Goal: Book appointment/travel/reservation

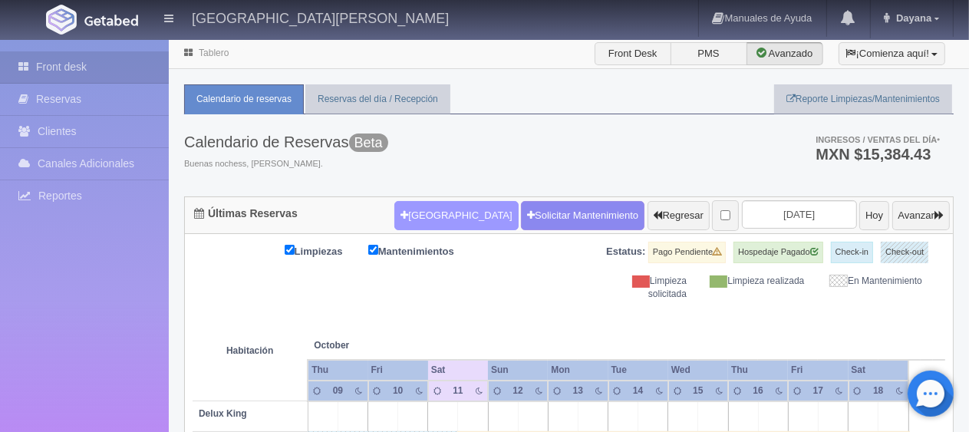
click at [446, 219] on button "[GEOGRAPHIC_DATA]" at bounding box center [455, 215] width 123 height 29
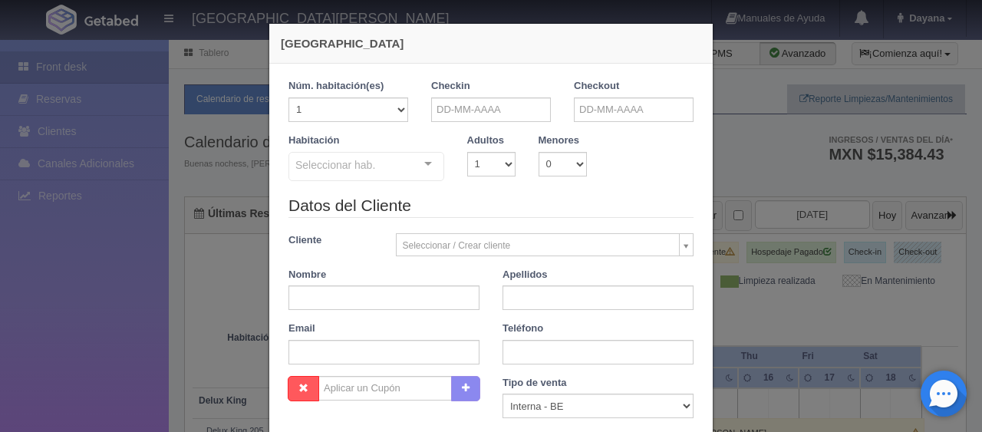
checkbox input "false"
click at [377, 309] on div "Datos del Cliente Cliente Seleccionar / Crear cliente Nuevo Cliente [PERSON_NAM…" at bounding box center [491, 285] width 428 height 182
click at [390, 303] on input "text" at bounding box center [383, 297] width 191 height 25
paste input "[PERSON_NAME]"
type input "[PERSON_NAME]"
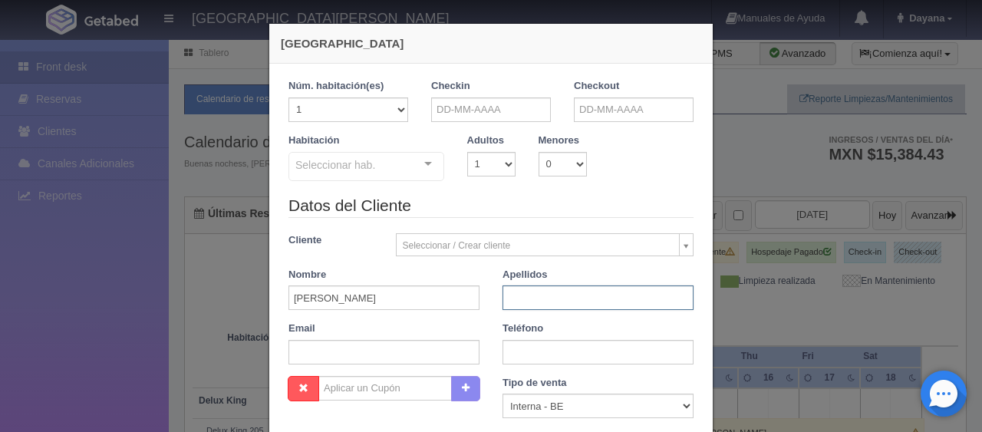
paste input "Ford"
type input "Ford"
click at [371, 351] on input "text" at bounding box center [383, 352] width 191 height 25
paste input "[EMAIL_ADDRESS][DOMAIN_NAME] [PHONE_NUMBER]"
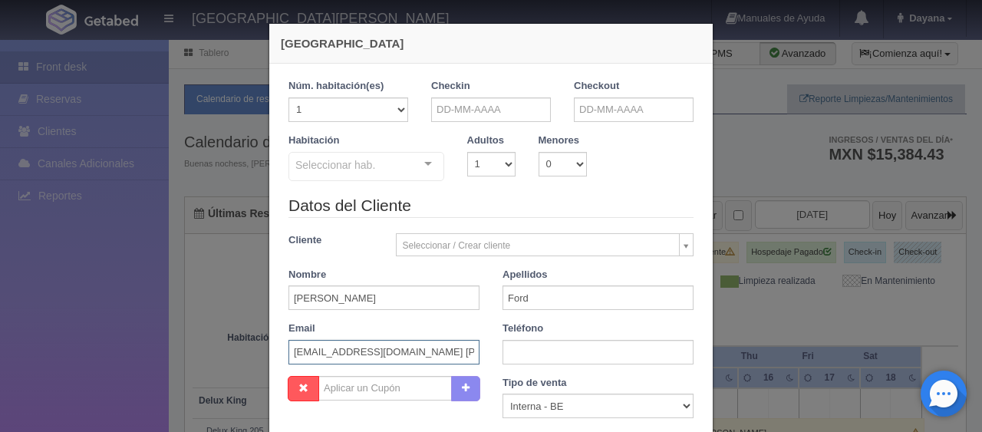
scroll to position [0, 52]
drag, startPoint x: 387, startPoint y: 355, endPoint x: 505, endPoint y: 349, distance: 117.5
click at [505, 349] on div "Datos del Cliente Cliente Seleccionar / Crear cliente Nuevo Cliente [PERSON_NAM…" at bounding box center [491, 285] width 428 height 182
type input "[EMAIL_ADDRESS][DOMAIN_NAME]"
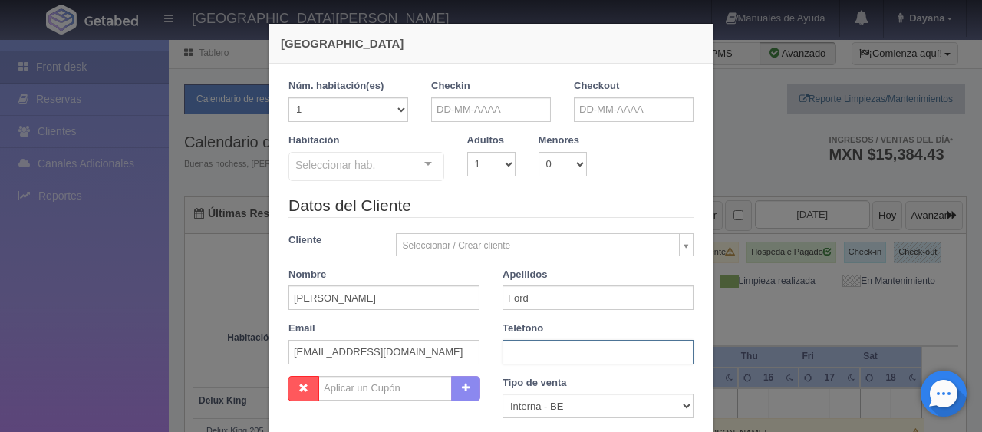
paste input "[PHONE_NUMBER]"
type input "[PHONE_NUMBER]"
click at [551, 406] on select "Correo Electronico Interna - BE Llamada OTA Externa Otro WALK IN" at bounding box center [597, 405] width 191 height 25
select select "extota"
click at [502, 393] on select "Correo Electronico Interna - BE Llamada OTA Externa Otro WALK IN" at bounding box center [597, 405] width 191 height 25
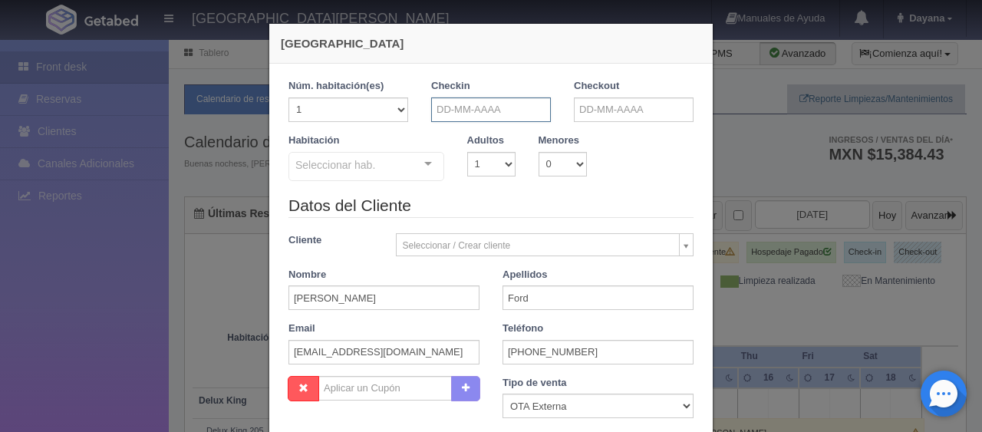
click at [461, 113] on input "text" at bounding box center [491, 109] width 120 height 25
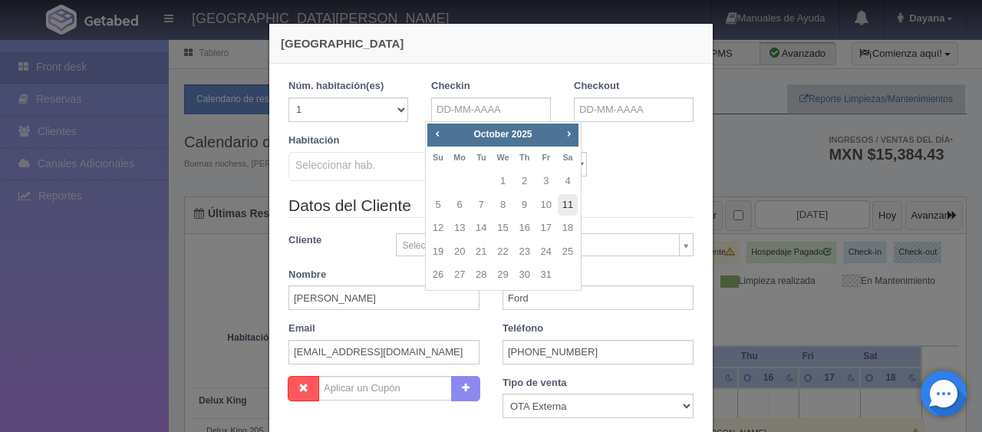
click at [561, 208] on link "11" at bounding box center [567, 205] width 20 height 22
type input "[DATE]"
checkbox input "false"
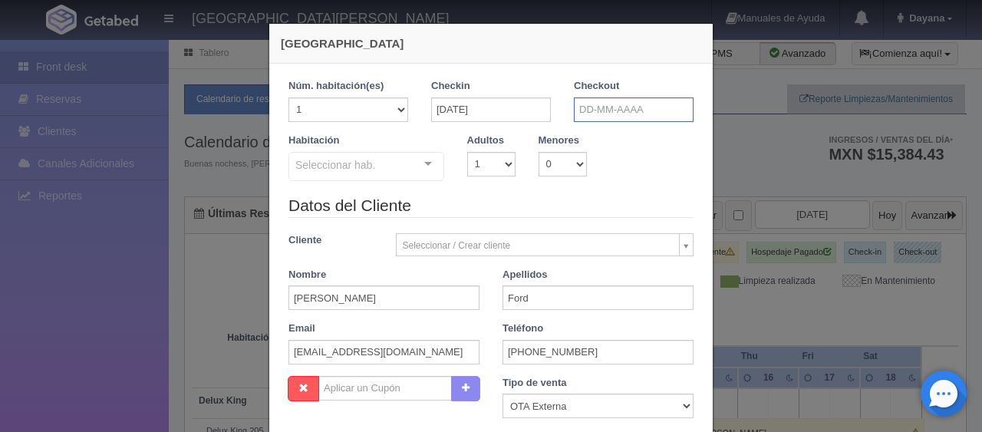
click at [610, 115] on input "text" at bounding box center [634, 109] width 120 height 25
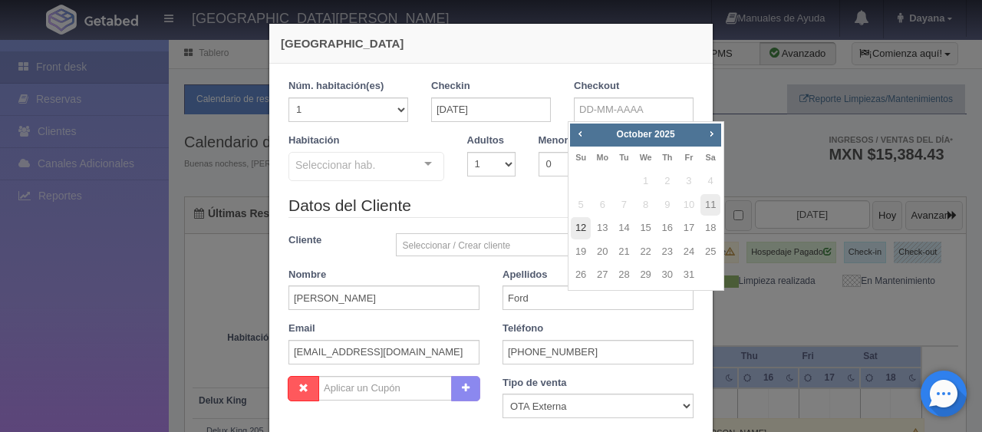
click at [577, 233] on link "12" at bounding box center [581, 228] width 20 height 22
type input "[DATE]"
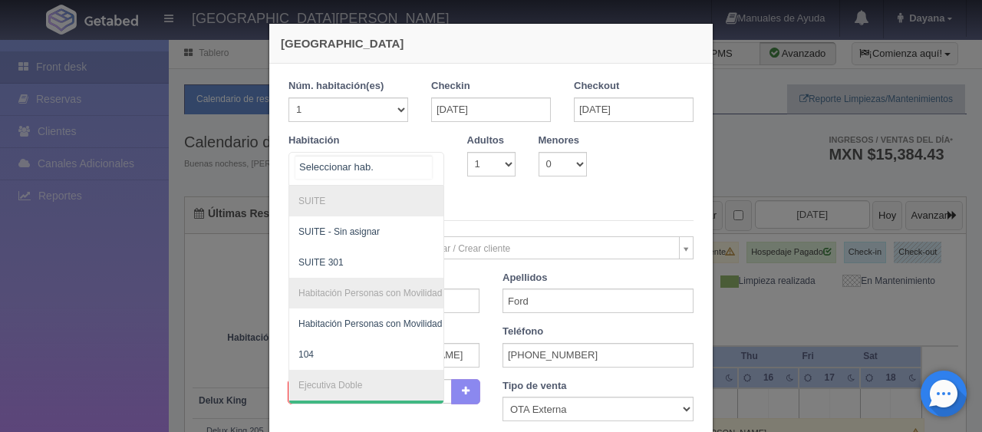
scroll to position [383, 0]
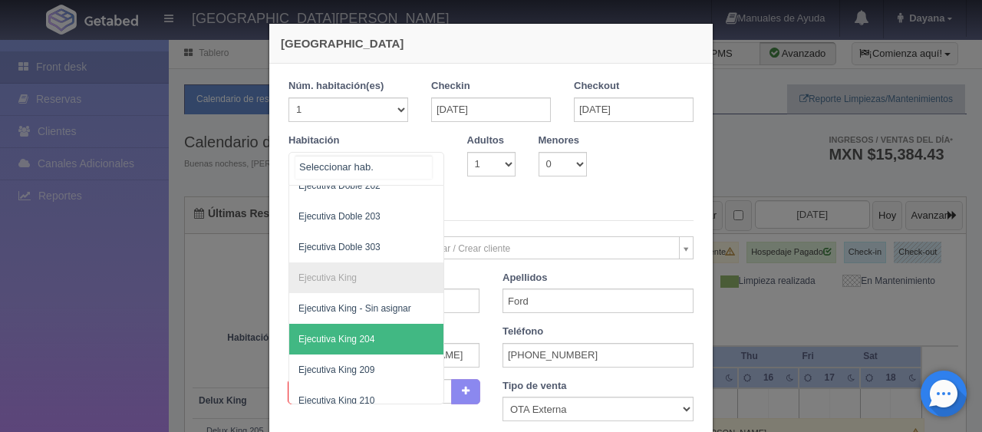
click at [372, 333] on span "Ejecutiva King 204" at bounding box center [418, 339] width 258 height 31
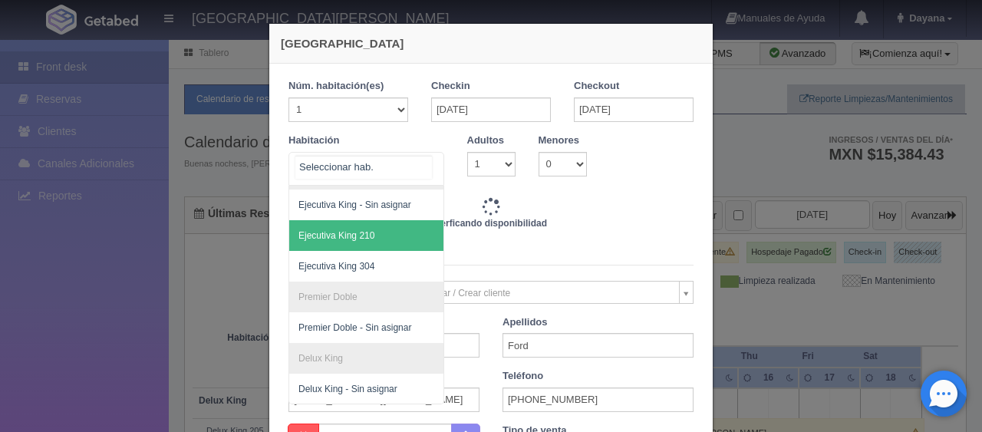
scroll to position [255, 0]
click at [376, 235] on span "Ejecutiva King 210" at bounding box center [418, 235] width 258 height 31
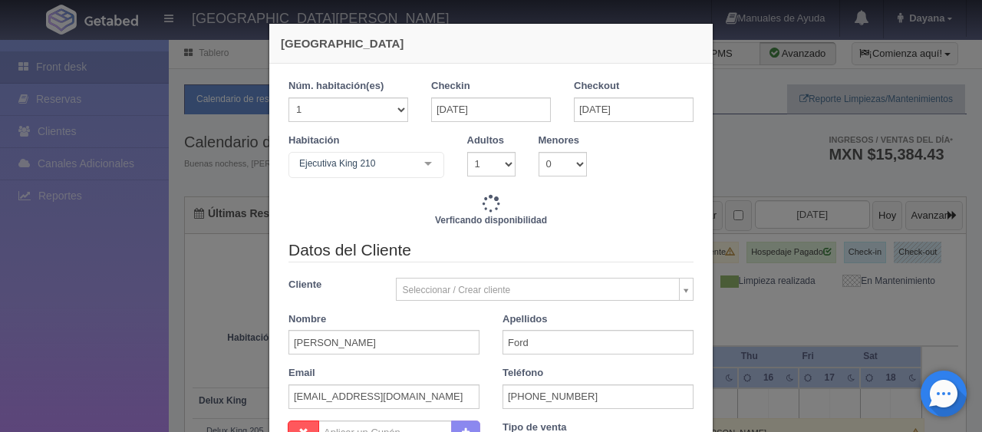
click at [537, 233] on div "Verficando disponibilidad" at bounding box center [490, 216] width 405 height 44
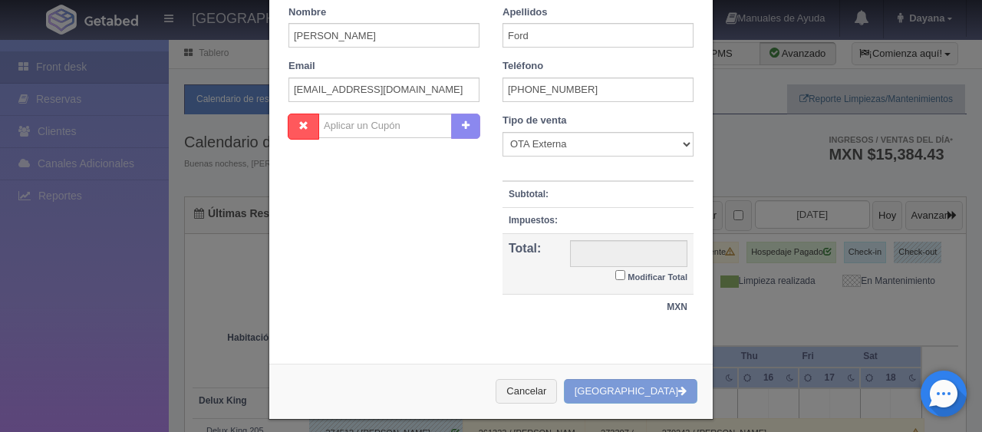
click at [627, 272] on small "Modificar Total" at bounding box center [657, 276] width 60 height 9
click at [623, 270] on input "Modificar Total" at bounding box center [620, 275] width 10 height 10
checkbox input "true"
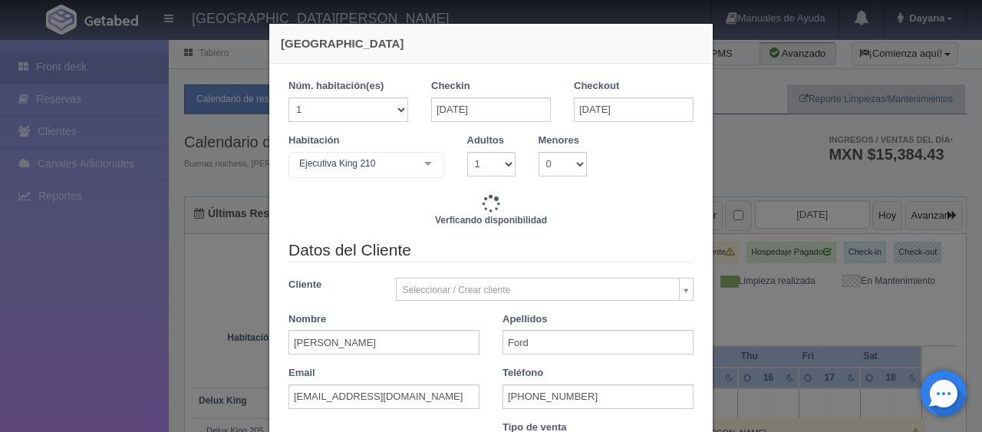
scroll to position [261, 0]
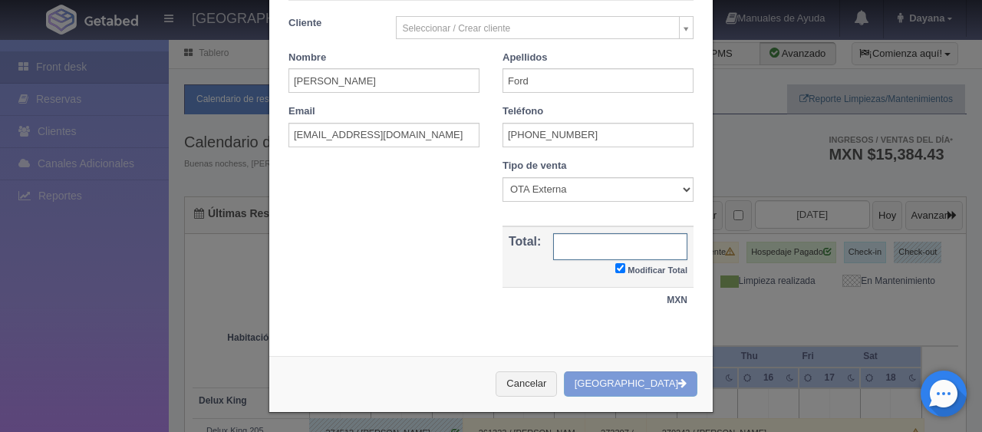
click at [610, 252] on input "text" at bounding box center [620, 246] width 134 height 27
type input "1299.003"
checkbox input "true"
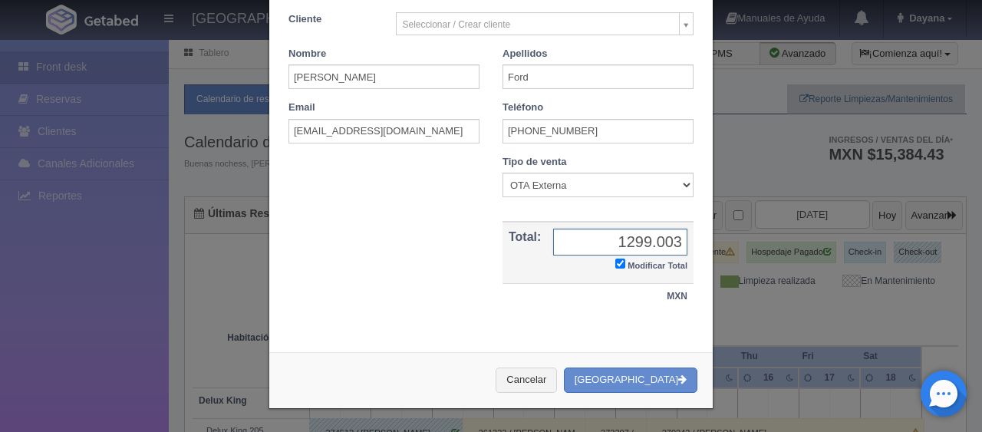
click at [638, 233] on input "1299.003" at bounding box center [620, 242] width 134 height 27
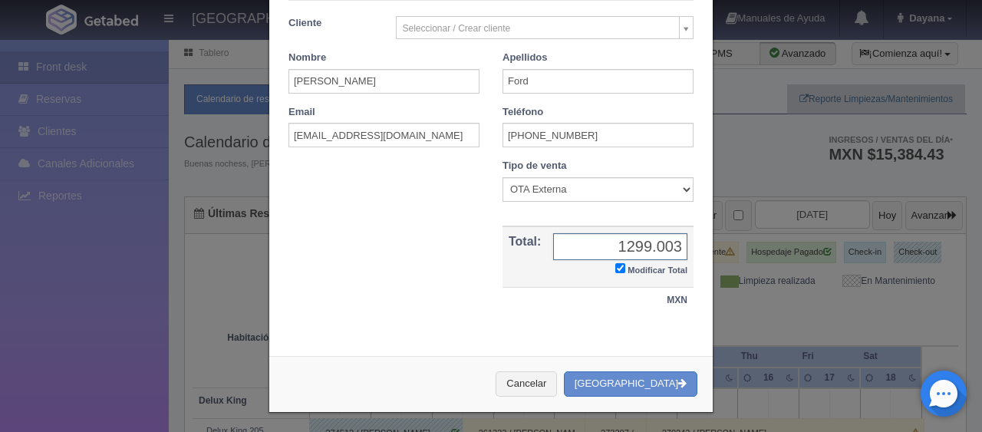
click at [638, 233] on input "1299.003" at bounding box center [620, 246] width 134 height 27
type input "1359.83"
click at [658, 383] on button "[GEOGRAPHIC_DATA]" at bounding box center [630, 383] width 133 height 25
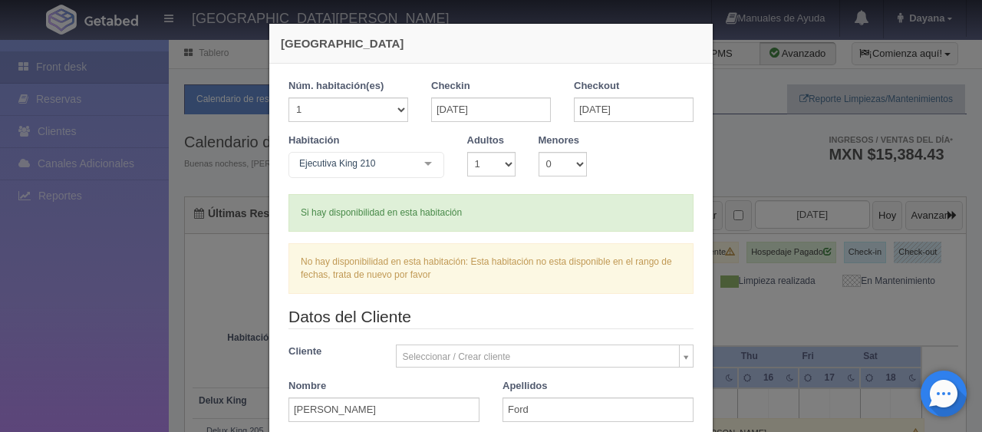
scroll to position [329, 0]
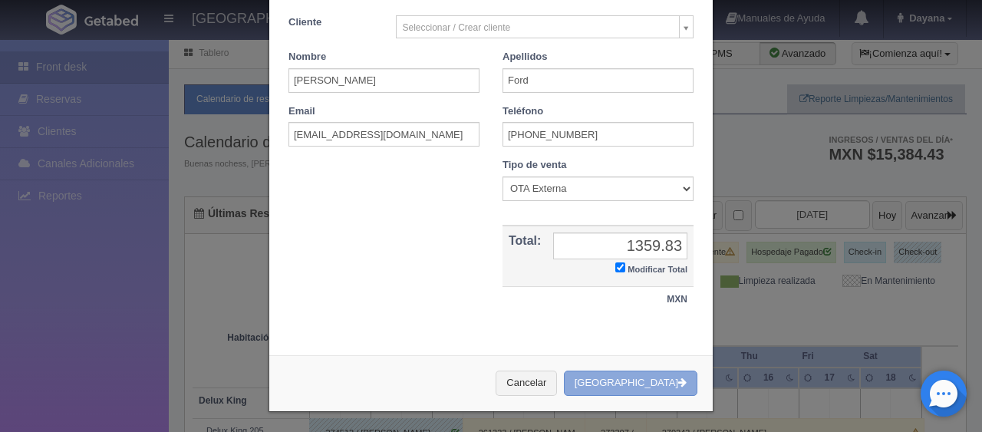
click at [659, 378] on button "[GEOGRAPHIC_DATA]" at bounding box center [630, 382] width 133 height 25
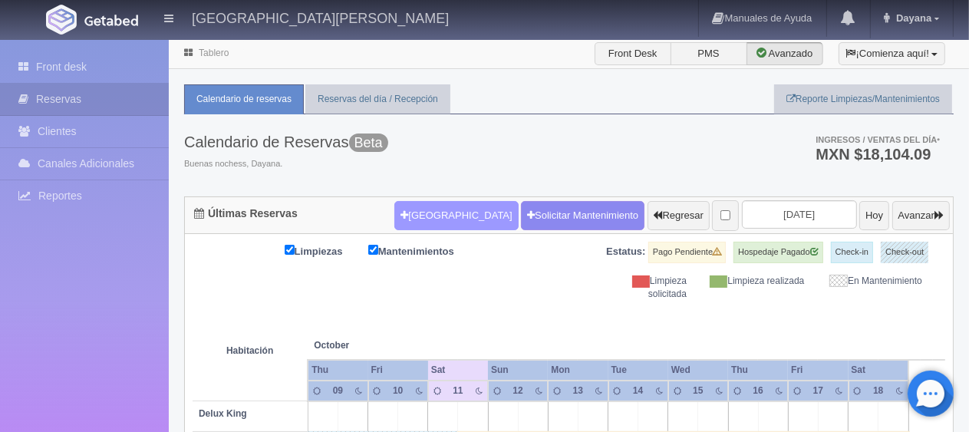
click at [428, 219] on button "[GEOGRAPHIC_DATA]" at bounding box center [455, 215] width 123 height 29
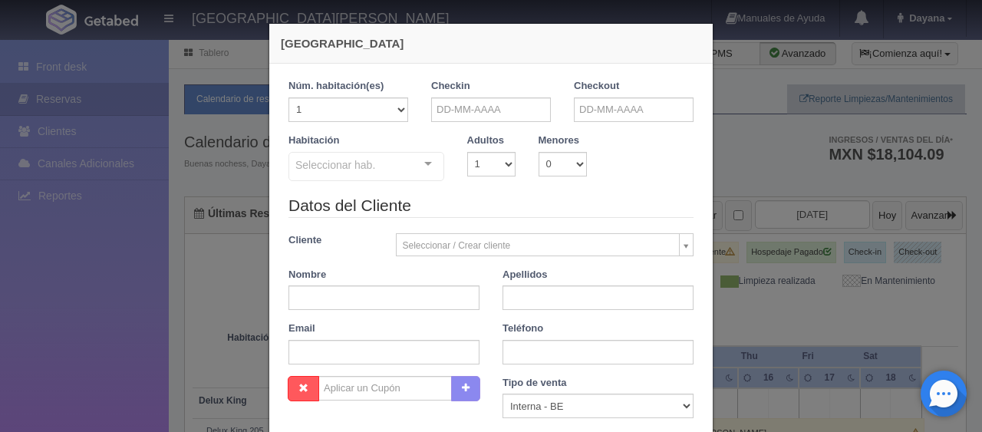
checkbox input "false"
click at [485, 106] on input "text" at bounding box center [491, 109] width 120 height 25
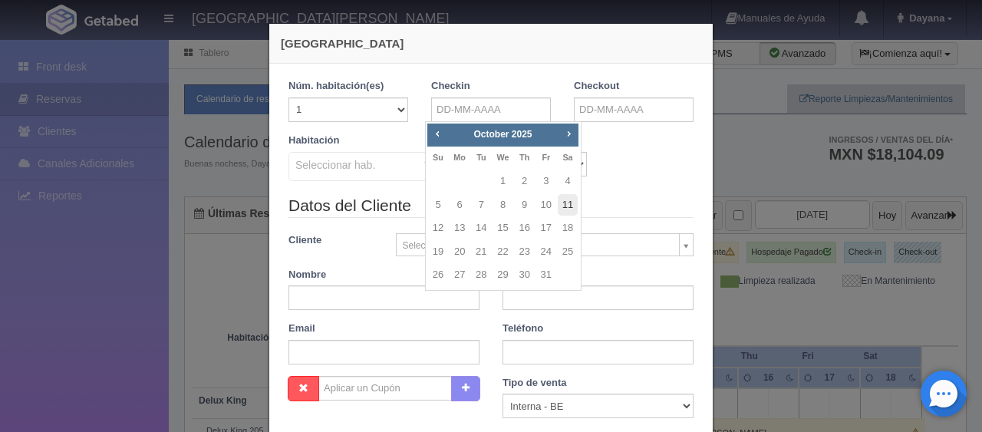
click at [561, 204] on link "11" at bounding box center [567, 205] width 20 height 22
type input "[DATE]"
checkbox input "false"
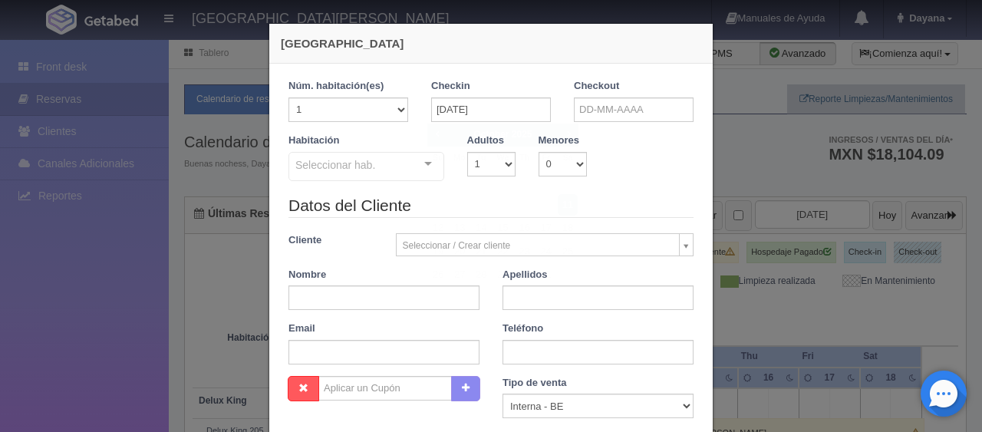
click at [600, 173] on div "Habitación Seleccionar hab. No elements found. Consider changing the search que…" at bounding box center [491, 163] width 428 height 61
click at [536, 110] on input "[DATE]" at bounding box center [491, 109] width 120 height 25
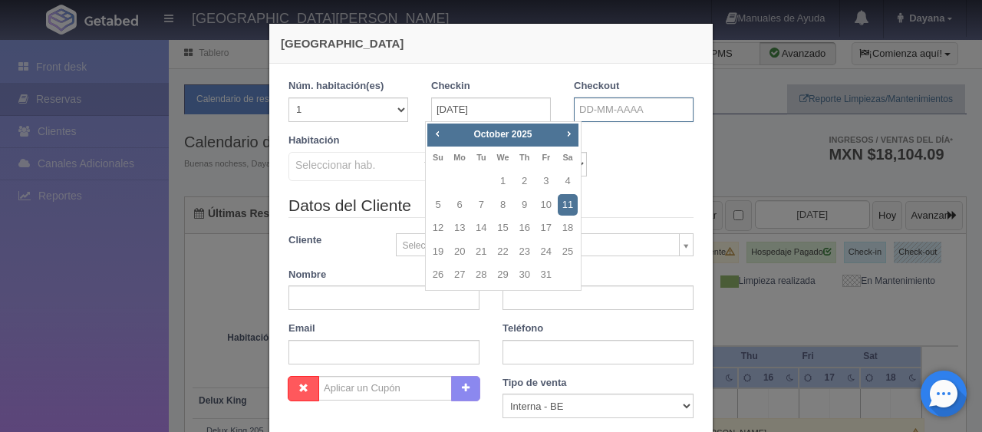
click at [610, 106] on input "text" at bounding box center [634, 109] width 120 height 25
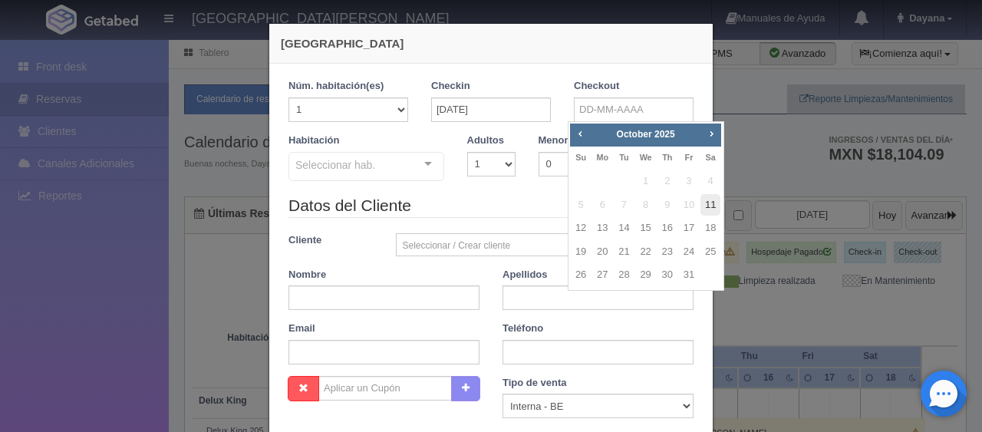
click at [714, 198] on link "11" at bounding box center [710, 205] width 20 height 22
type input "[DATE]"
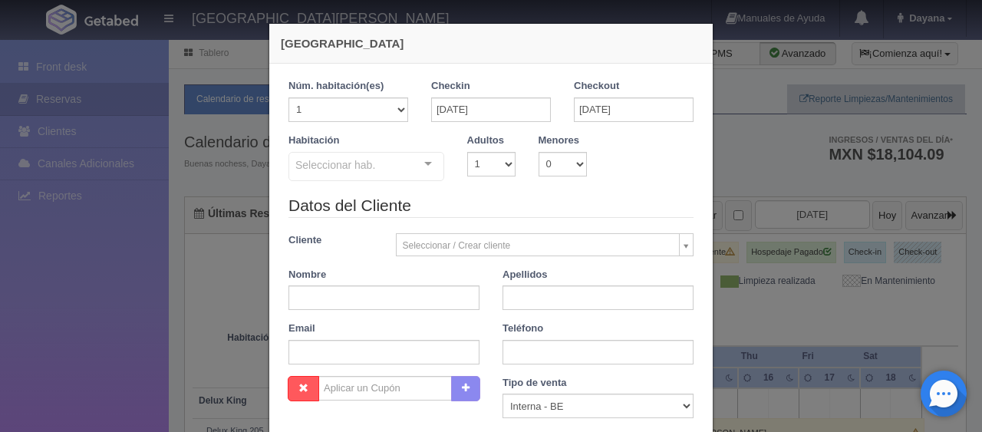
checkbox input "false"
click at [629, 114] on input "[DATE]" at bounding box center [634, 109] width 120 height 25
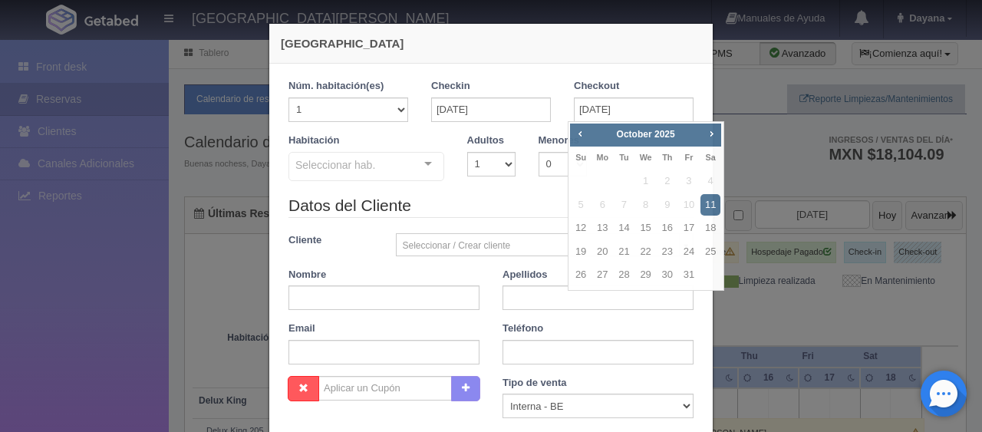
click at [442, 145] on div "Habitación Seleccionar hab. No elements found. Consider changing the search que…" at bounding box center [366, 157] width 179 height 49
click at [425, 169] on div at bounding box center [428, 164] width 31 height 23
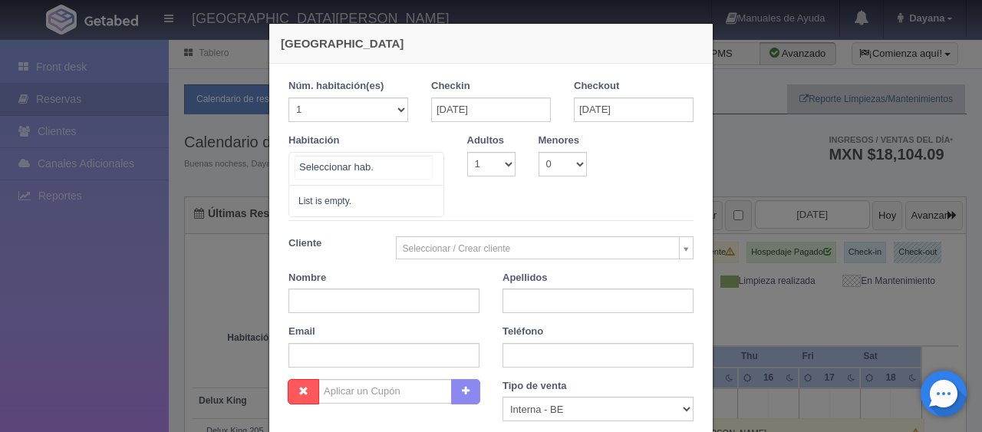
click at [380, 178] on div at bounding box center [366, 169] width 156 height 34
click at [394, 173] on input "text" at bounding box center [363, 167] width 136 height 23
click at [420, 170] on div at bounding box center [428, 164] width 31 height 23
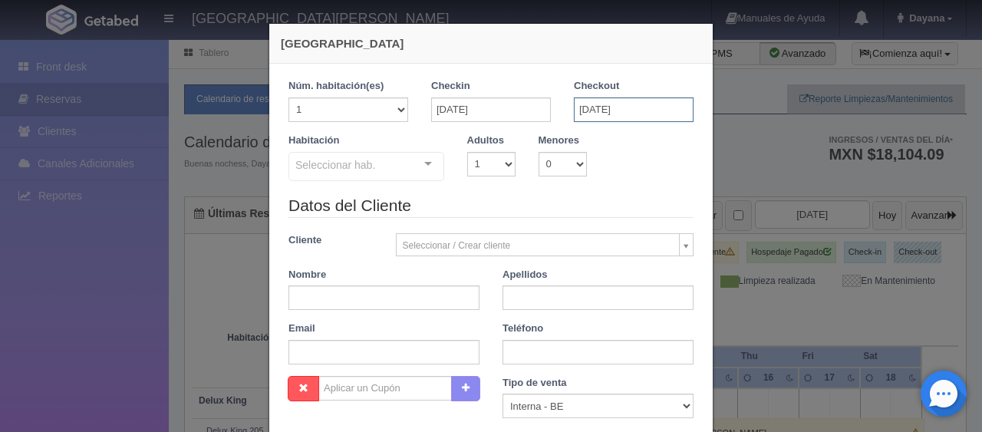
click at [668, 114] on input "[DATE]" at bounding box center [634, 109] width 120 height 25
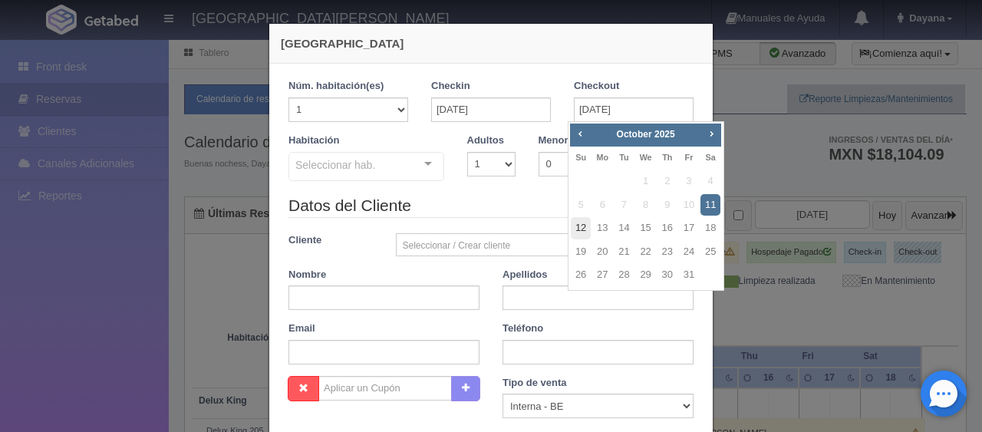
click at [580, 227] on link "12" at bounding box center [581, 228] width 20 height 22
type input "[DATE]"
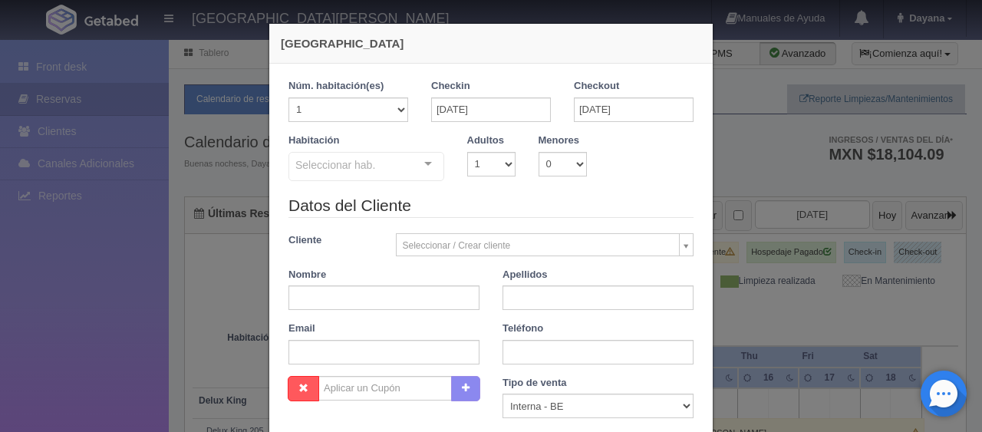
checkbox input "false"
click at [620, 106] on input "[DATE]" at bounding box center [634, 109] width 120 height 25
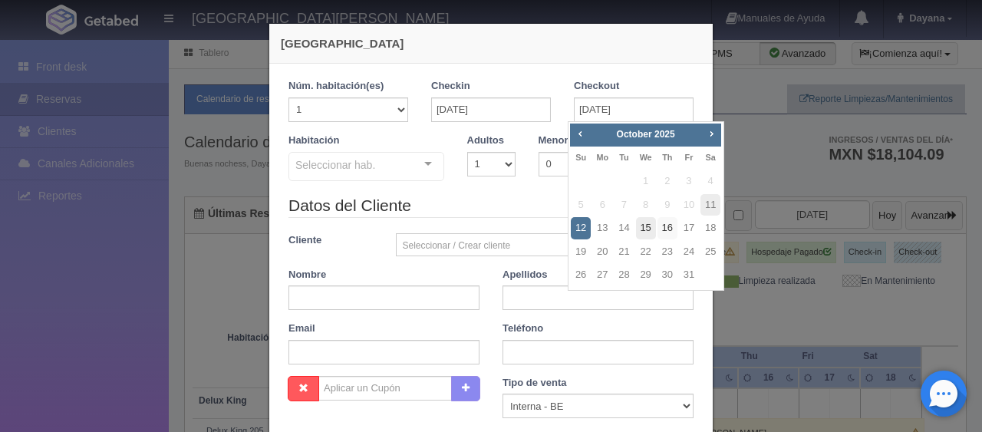
click at [666, 223] on link "16" at bounding box center [667, 228] width 20 height 22
type input "16-10-2025"
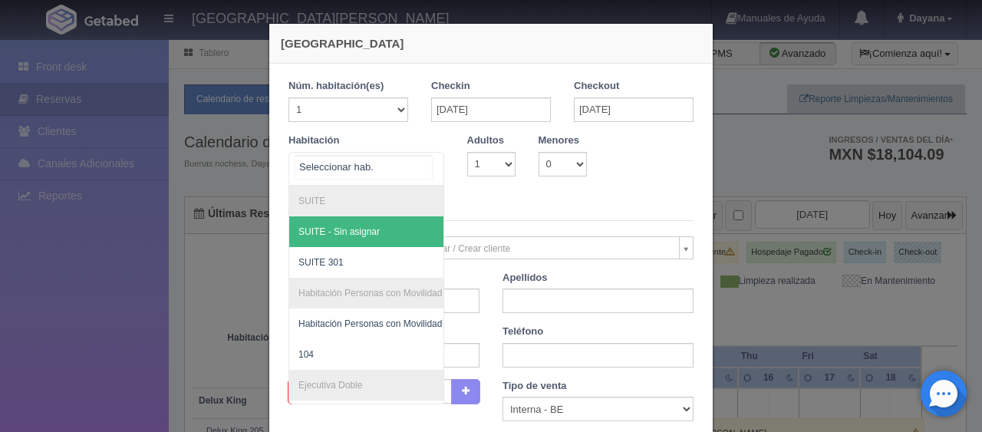
checkbox input "false"
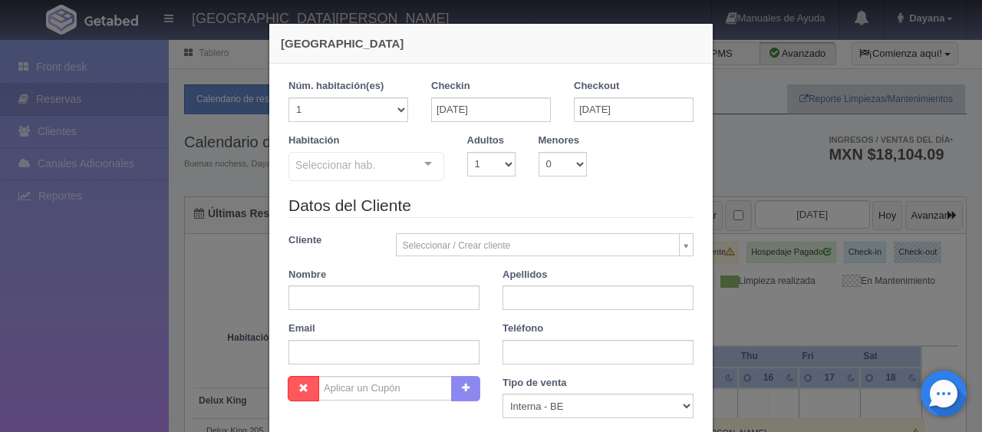
click at [481, 201] on legend "Datos del Cliente" at bounding box center [490, 206] width 405 height 24
click at [564, 194] on legend "Datos del Cliente" at bounding box center [490, 206] width 405 height 24
click at [477, 169] on select "1 2 3 4 5 6 7 8 9 10" at bounding box center [491, 164] width 48 height 25
select select "2"
click at [467, 152] on select "1 2 3 4 5 6 7 8 9 10" at bounding box center [491, 164] width 48 height 25
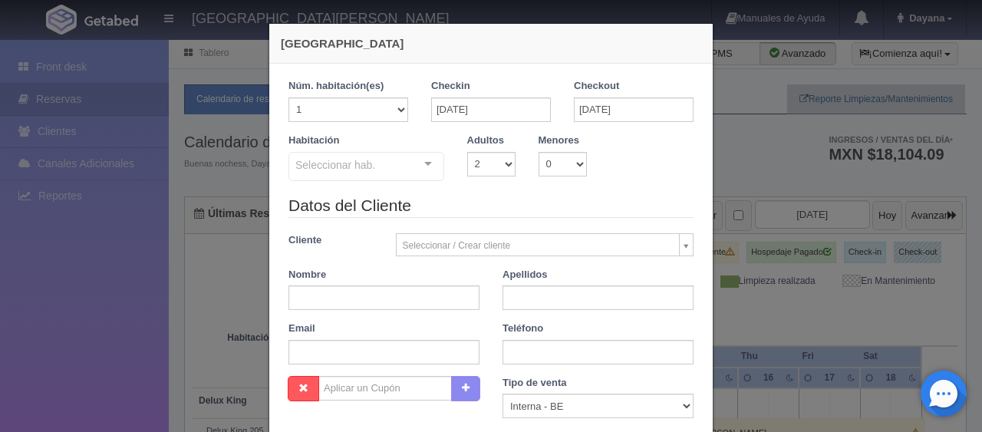
checkbox input "false"
click at [485, 194] on legend "Datos del Cliente" at bounding box center [490, 206] width 405 height 24
click at [487, 167] on select "1 2 3 4 5 6 7 8 9 10" at bounding box center [491, 164] width 48 height 25
click at [481, 171] on select "1 2 3 4 5 6 7 8 9 10" at bounding box center [491, 164] width 48 height 25
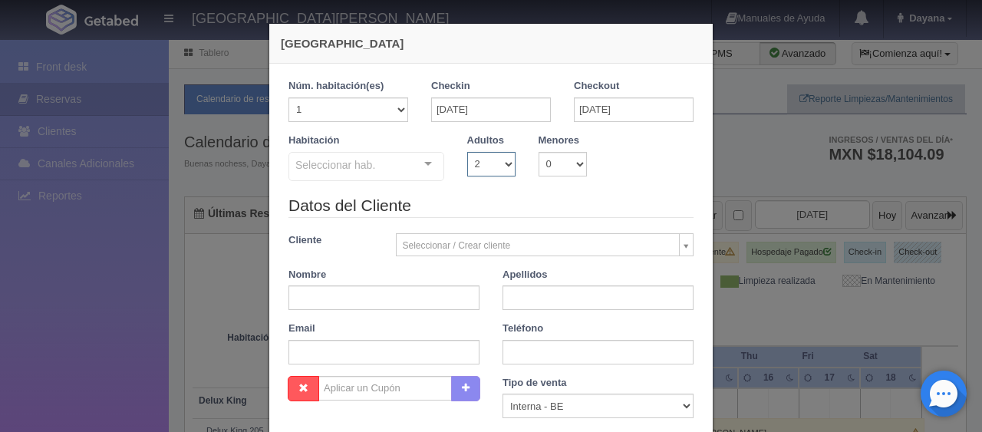
select select "1"
click at [467, 152] on select "1 2 3 4 5 6 7 8 9 10" at bounding box center [491, 164] width 48 height 25
checkbox input "false"
click at [488, 158] on select "1 2 3 4 5 6 7 8 9 10" at bounding box center [491, 164] width 48 height 25
drag, startPoint x: 543, startPoint y: 215, endPoint x: 528, endPoint y: 61, distance: 154.1
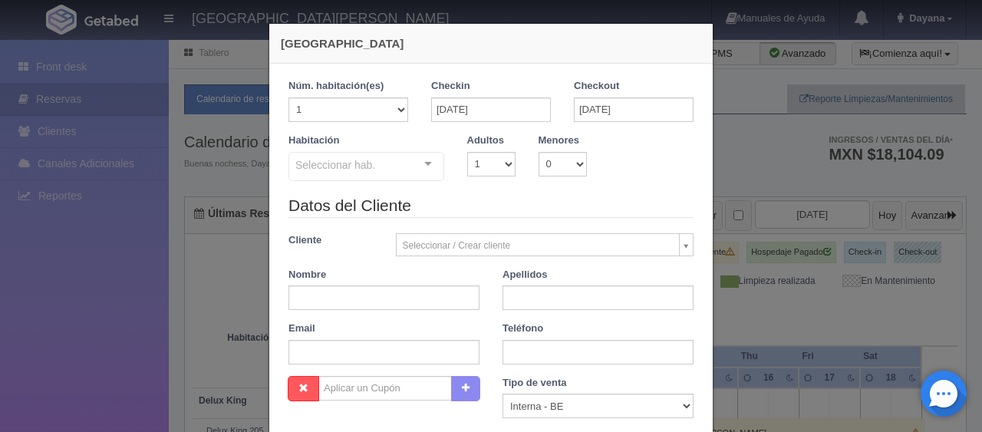
click at [543, 215] on legend "Datos del Cliente" at bounding box center [490, 206] width 405 height 24
click at [508, 186] on div "Habitación Seleccionar hab. SUITE SUITE - Sin asignar Habitación Personas con M…" at bounding box center [491, 163] width 428 height 61
click at [495, 143] on label "Adultos" at bounding box center [485, 140] width 37 height 15
click at [493, 156] on select "1 2 3 4 5 6 7 8 9 10" at bounding box center [491, 164] width 48 height 25
click at [520, 197] on legend "Datos del Cliente" at bounding box center [490, 206] width 405 height 24
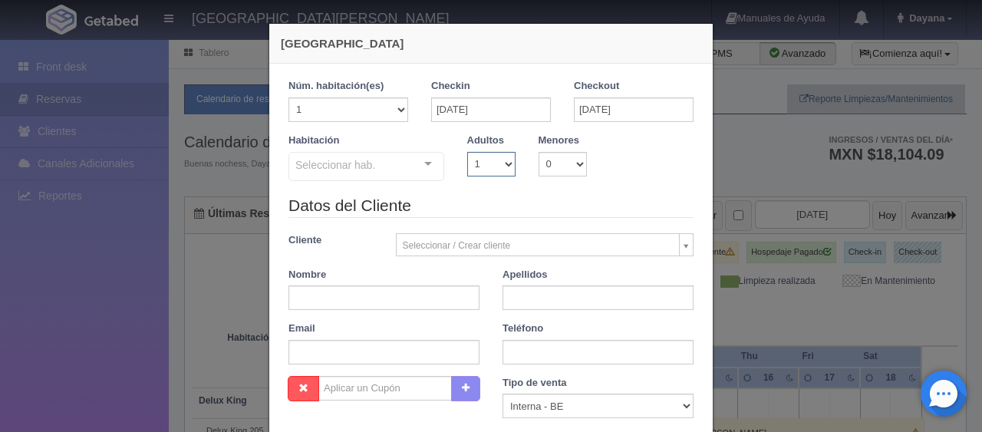
click at [482, 167] on select "1 2 3 4 5 6 7 8 9 10" at bounding box center [491, 164] width 48 height 25
click at [480, 163] on select "1 2 3 4 5 6 7 8 9 10" at bounding box center [491, 164] width 48 height 25
click at [488, 165] on select "1 2 3 4 5 6 7 8 9 10" at bounding box center [491, 164] width 48 height 25
select select "2"
click at [467, 152] on select "1 2 3 4 5 6 7 8 9 10" at bounding box center [491, 164] width 48 height 25
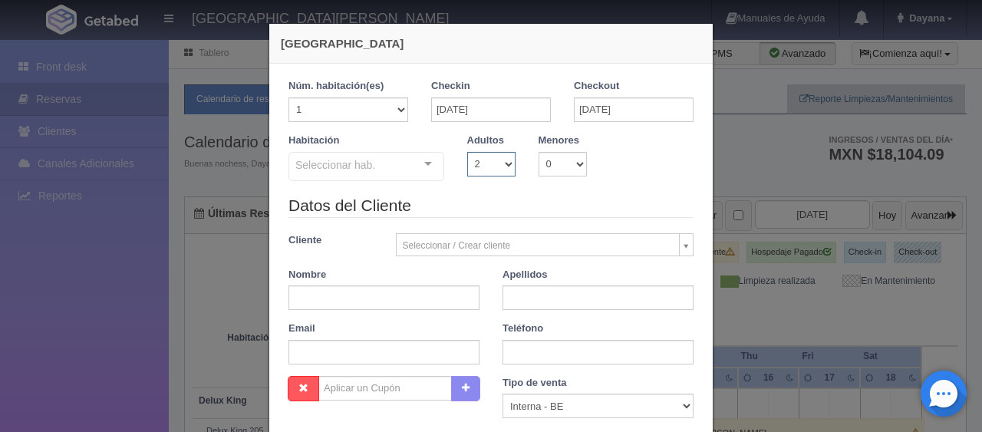
checkbox input "false"
click at [485, 169] on select "1 2 3 4 5 6 7 8 9 10" at bounding box center [491, 164] width 48 height 25
click at [467, 152] on select "1 2 3 4 5 6 7 8 9 10" at bounding box center [491, 164] width 48 height 25
click at [482, 159] on select "1 2 3 4 5 6 7 8 9 10" at bounding box center [491, 164] width 48 height 25
click at [488, 146] on label "Adultos" at bounding box center [485, 140] width 37 height 15
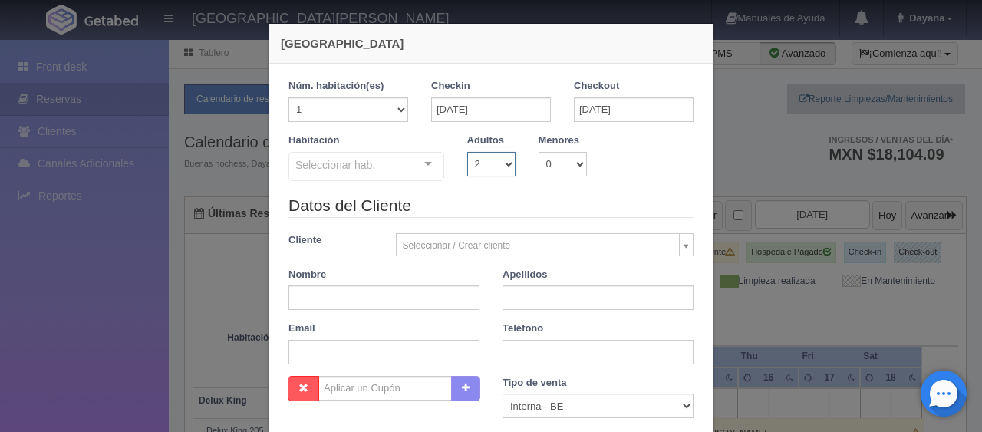
drag, startPoint x: 488, startPoint y: 154, endPoint x: 479, endPoint y: 171, distance: 19.2
click at [488, 154] on select "1 2 3 4 5 6 7 8 9 10" at bounding box center [491, 164] width 48 height 25
click at [396, 165] on div "Seleccionar hab." at bounding box center [366, 166] width 156 height 29
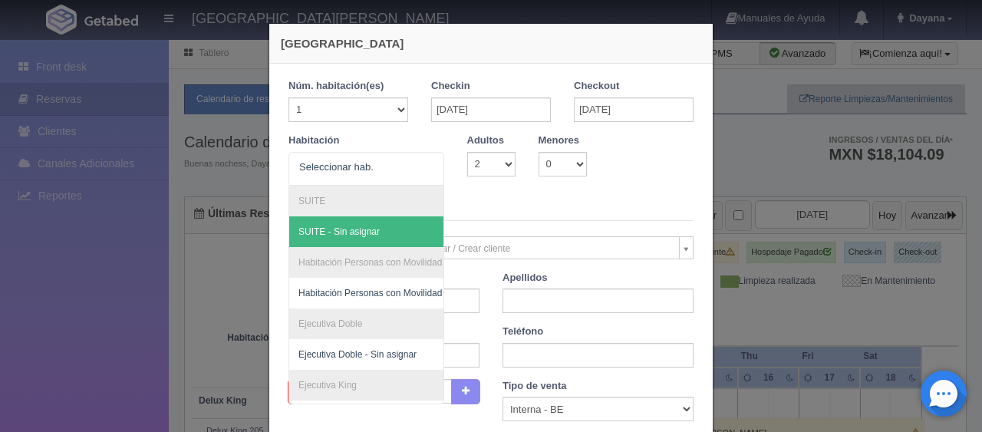
click at [479, 198] on legend "Datos del Cliente" at bounding box center [490, 209] width 405 height 24
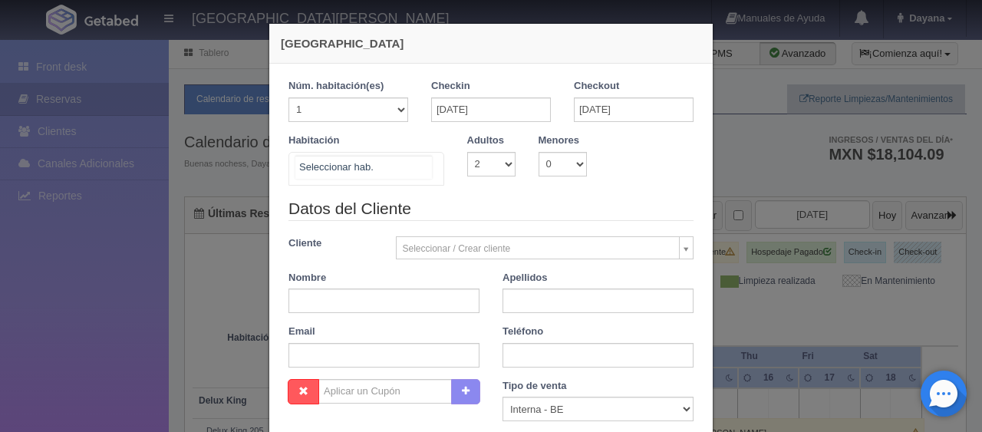
click at [376, 173] on div at bounding box center [366, 169] width 156 height 34
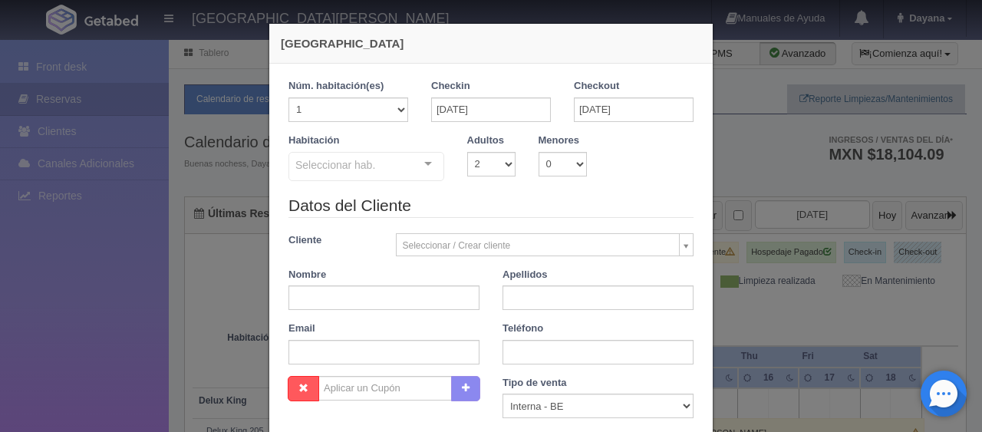
click at [453, 222] on div "Datos del Cliente Cliente Seleccionar / Crear cliente Nuevo Cliente [PERSON_NAM…" at bounding box center [491, 285] width 428 height 182
click at [406, 176] on div "Seleccionar hab." at bounding box center [366, 166] width 156 height 29
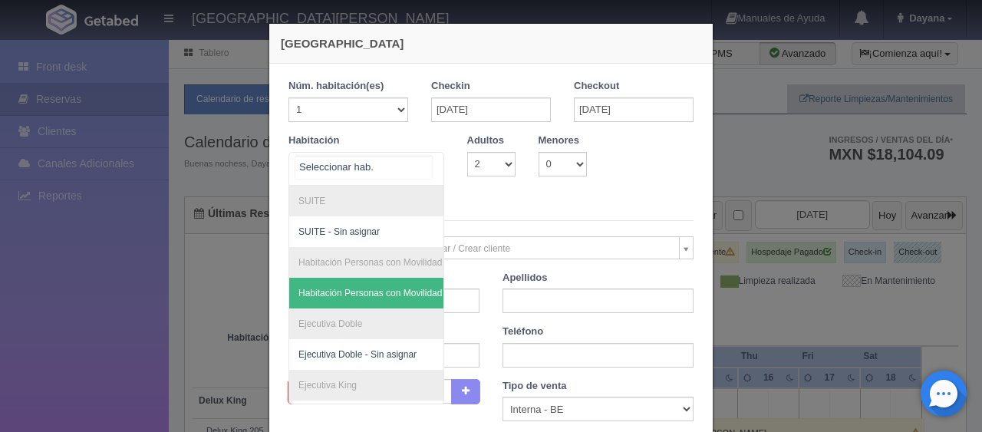
scroll to position [163, 0]
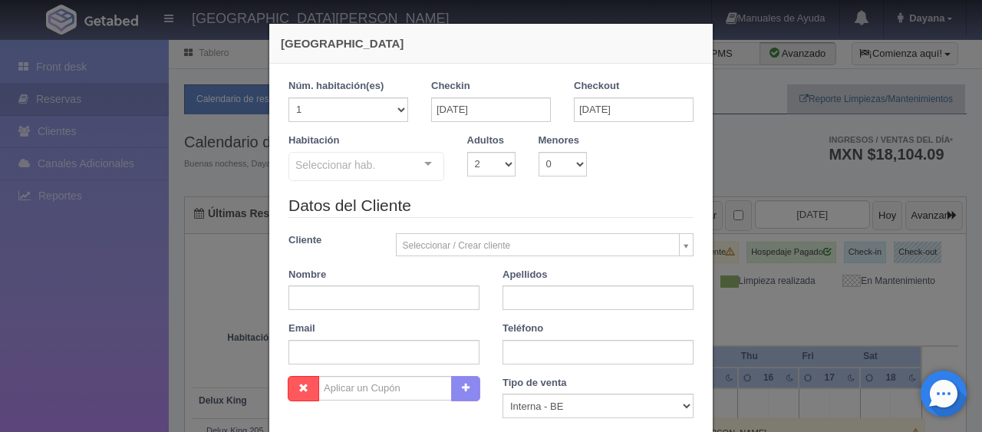
click at [482, 204] on legend "Datos del Cliente" at bounding box center [490, 206] width 405 height 24
click at [397, 172] on div "Seleccionar hab." at bounding box center [366, 166] width 156 height 29
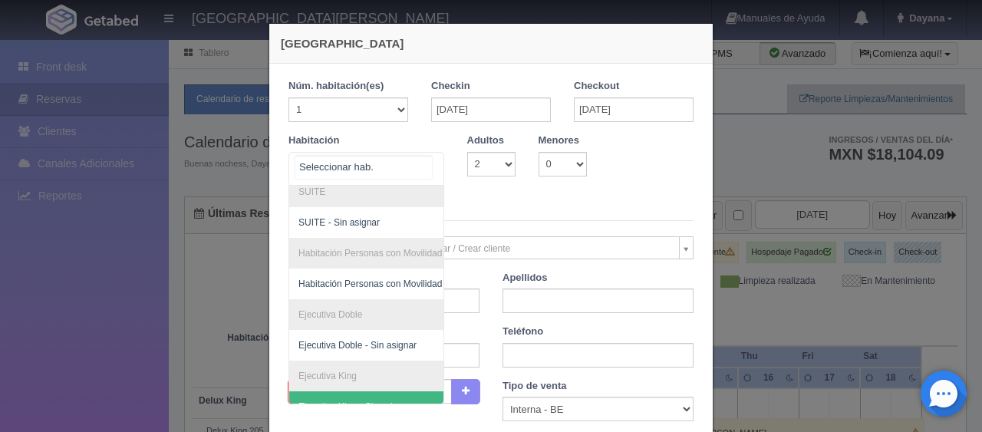
scroll to position [0, 0]
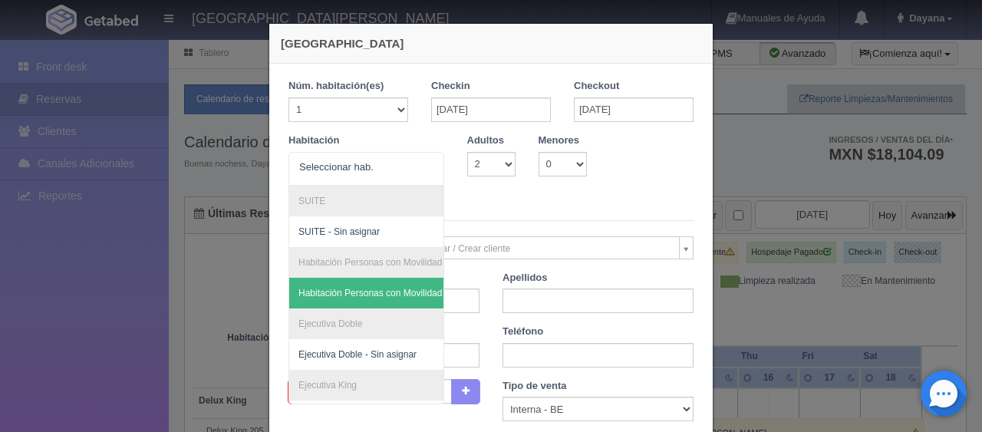
click at [511, 213] on legend "Datos del Cliente" at bounding box center [490, 209] width 405 height 24
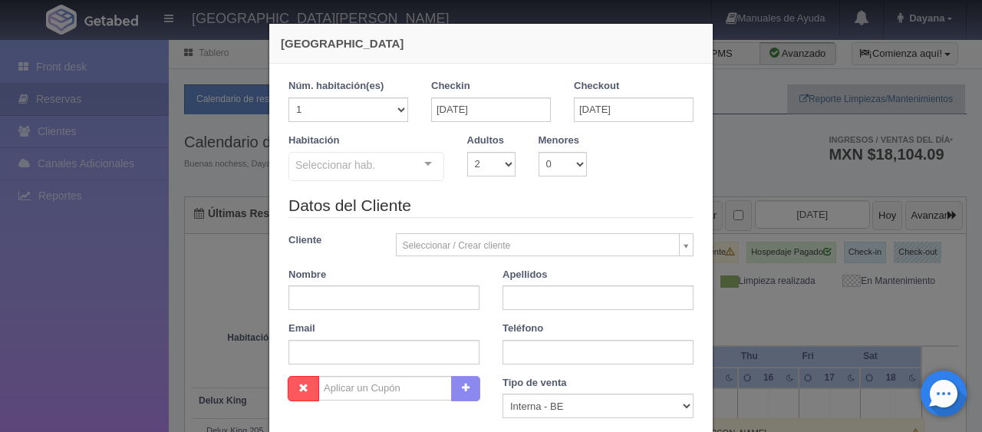
click at [546, 190] on div "Habitación Seleccionar hab. SUITE SUITE - Sin asignar Habitación Personas con M…" at bounding box center [491, 163] width 428 height 61
click at [564, 156] on select "0 1 2 3 4 5 6 7 8 9 10" at bounding box center [562, 164] width 48 height 25
click at [538, 152] on select "0 1 2 3 4 5 6 7 8 9 10" at bounding box center [562, 164] width 48 height 25
click at [580, 160] on select "0 1 2 3 4 5 6 7 8 9 10" at bounding box center [562, 164] width 48 height 25
select select "1"
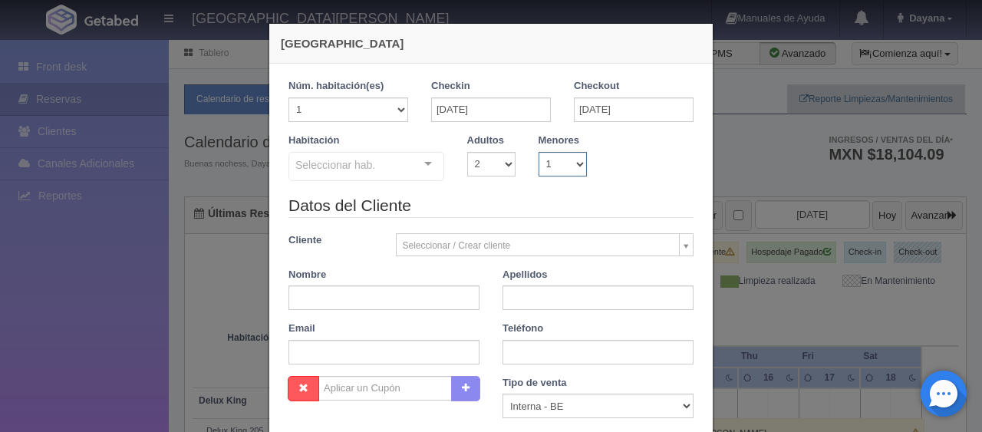
click at [538, 152] on select "0 1 2 3 4 5 6 7 8 9 10" at bounding box center [562, 164] width 48 height 25
checkbox input "false"
click at [554, 173] on select "0 1 2 3 4 5 6 7 8 9 10" at bounding box center [562, 164] width 48 height 25
click at [551, 177] on div "Habitación Seleccionar hab. SUITE SUITE - Sin asignar Habitación Personas con M…" at bounding box center [491, 163] width 428 height 61
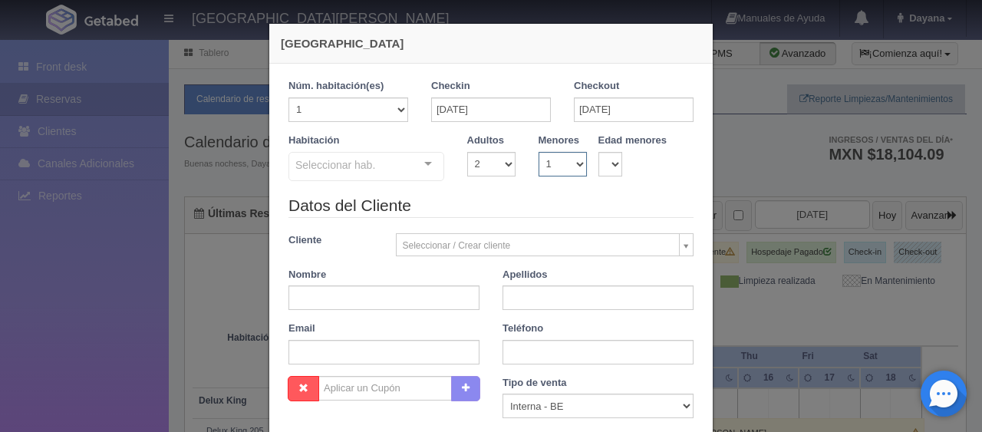
click at [551, 168] on select "0 1 2 3 4 5 6 7 8 9 10" at bounding box center [562, 164] width 48 height 25
select select "0"
click at [538, 152] on select "0 1 2 3 4 5 6 7 8 9 10" at bounding box center [562, 164] width 48 height 25
checkbox input "false"
click at [551, 171] on select "0 1 2 3 4 5 6 7 8 9 10" at bounding box center [562, 164] width 48 height 25
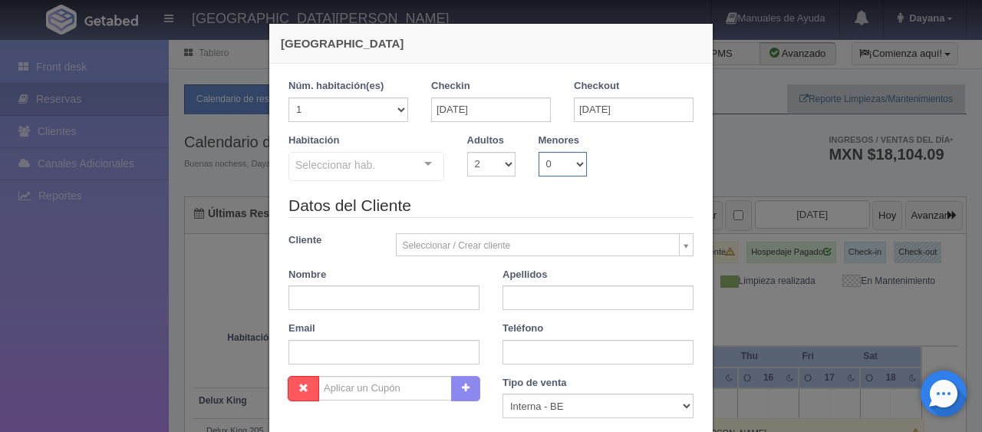
click at [538, 152] on select "0 1 2 3 4 5 6 7 8 9 10" at bounding box center [562, 164] width 48 height 25
click at [573, 140] on div "Menores 0 1 2 3 4 5 6 7 8 9 10" at bounding box center [562, 154] width 71 height 43
click at [562, 155] on select "0 1 2 3 4 5 6 7 8 9 10" at bounding box center [562, 164] width 48 height 25
click at [561, 161] on select "0 1 2 3 4 5 6 7 8 9 10" at bounding box center [562, 164] width 48 height 25
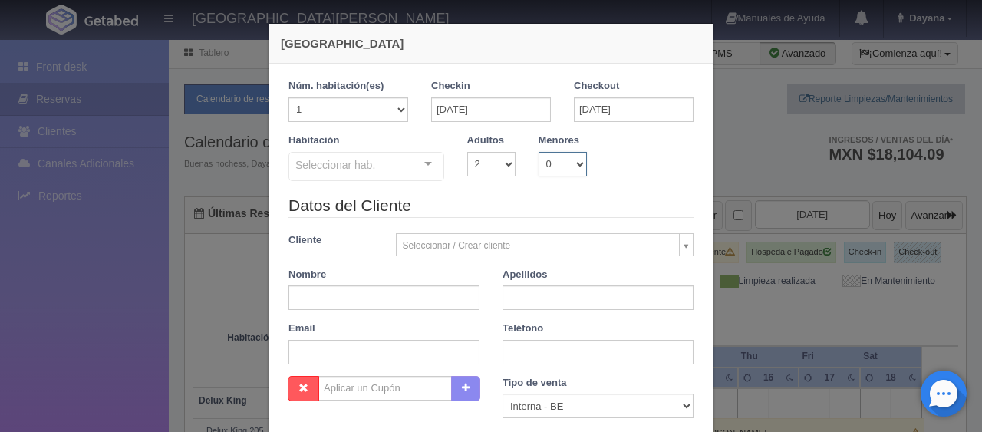
click at [538, 152] on select "0 1 2 3 4 5 6 7 8 9 10" at bounding box center [562, 164] width 48 height 25
click at [561, 167] on select "0 1 2 3 4 5 6 7 8 9 10" at bounding box center [562, 164] width 48 height 25
click at [623, 164] on div "Habitación Seleccionar hab. SUITE SUITE - Sin asignar Habitación Personas con M…" at bounding box center [491, 163] width 428 height 61
click at [479, 172] on select "1 2 3 4 5 6 7 8 9 10" at bounding box center [491, 164] width 48 height 25
select select "1"
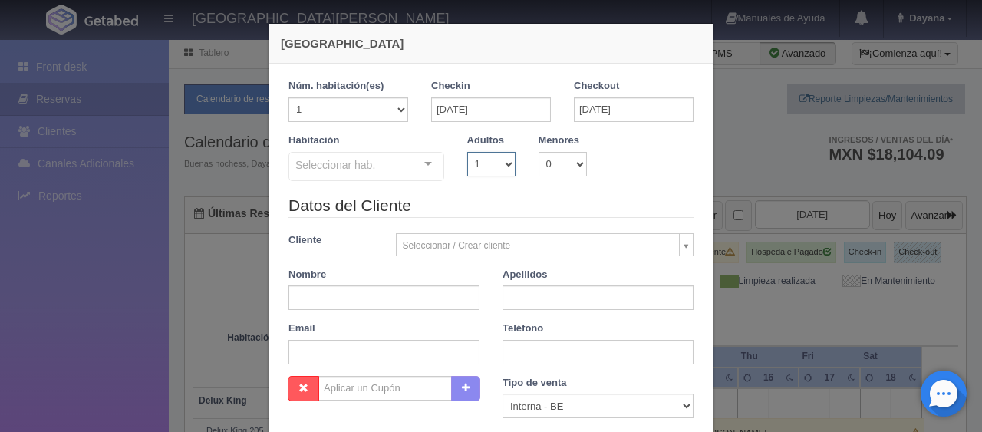
click at [467, 152] on select "1 2 3 4 5 6 7 8 9 10" at bounding box center [491, 164] width 48 height 25
checkbox input "false"
click at [390, 165] on div "Seleccionar hab." at bounding box center [366, 166] width 156 height 29
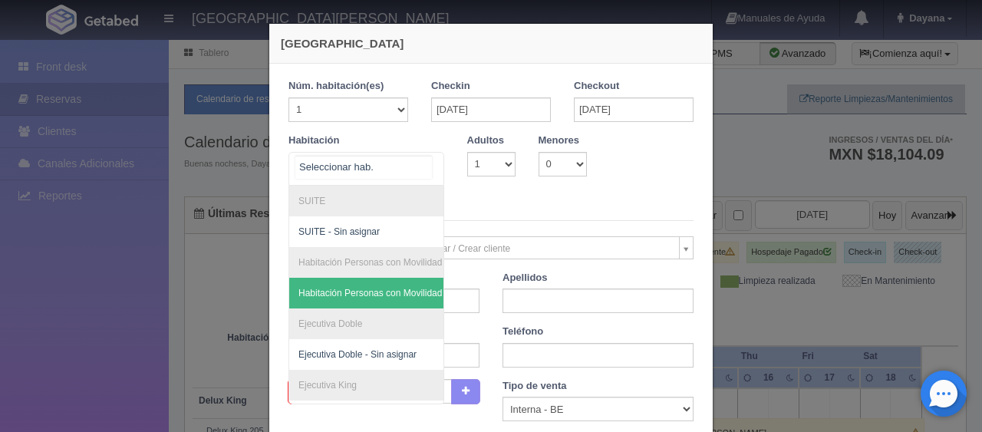
scroll to position [163, 0]
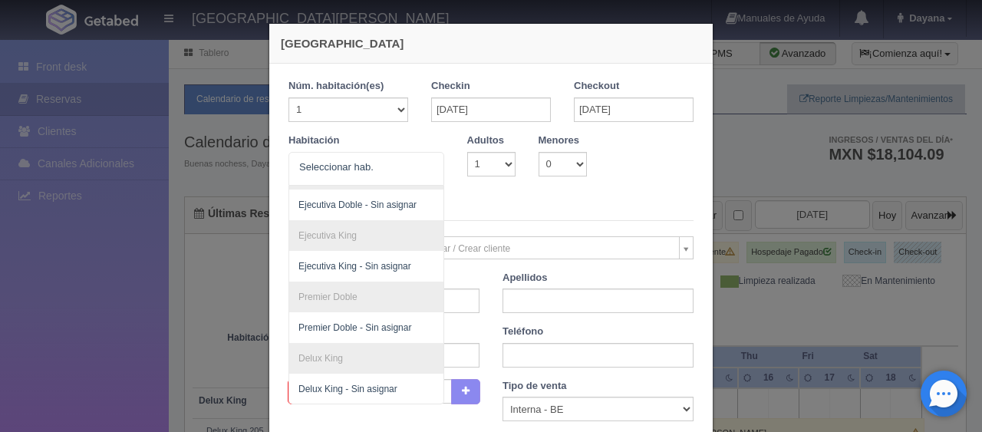
click at [534, 178] on div "Habitación SUITE SUITE - Sin asignar Habitación Personas con Movilidad Reducida…" at bounding box center [491, 165] width 428 height 64
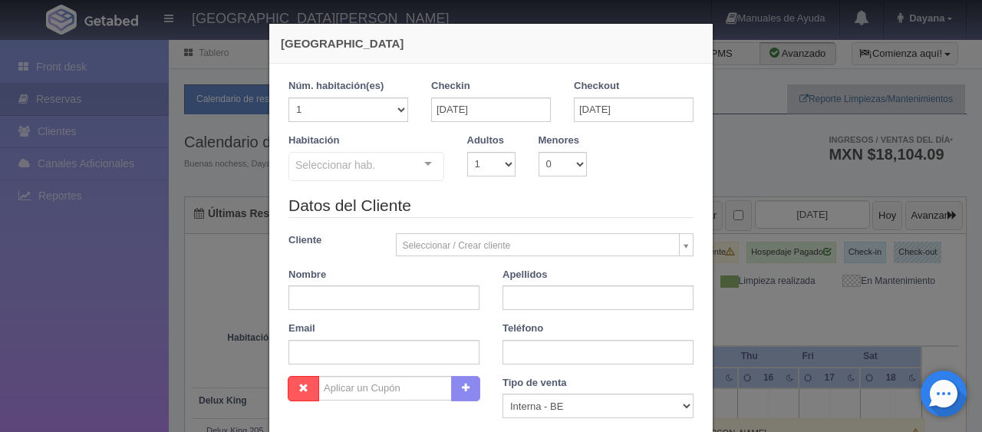
click at [515, 225] on div "Datos del Cliente Cliente Seleccionar / Crear cliente Nuevo Cliente [PERSON_NAM…" at bounding box center [491, 285] width 428 height 182
click at [521, 212] on legend "Datos del Cliente" at bounding box center [490, 206] width 405 height 24
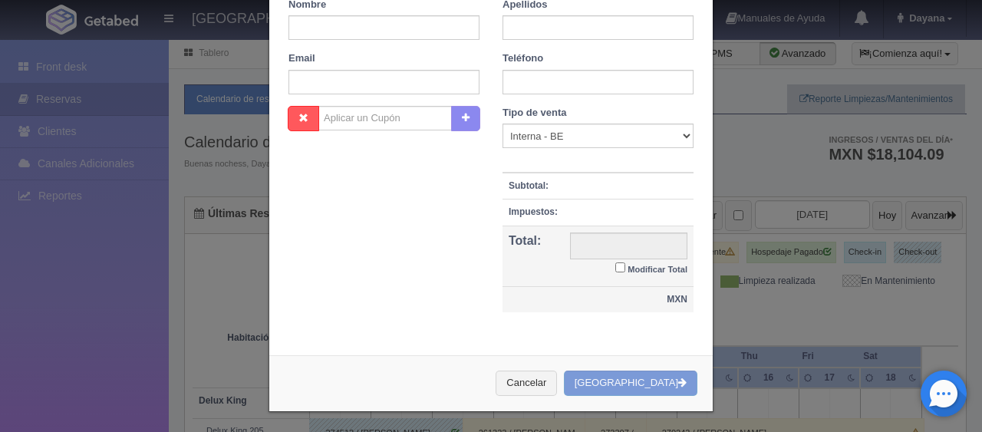
scroll to position [0, 0]
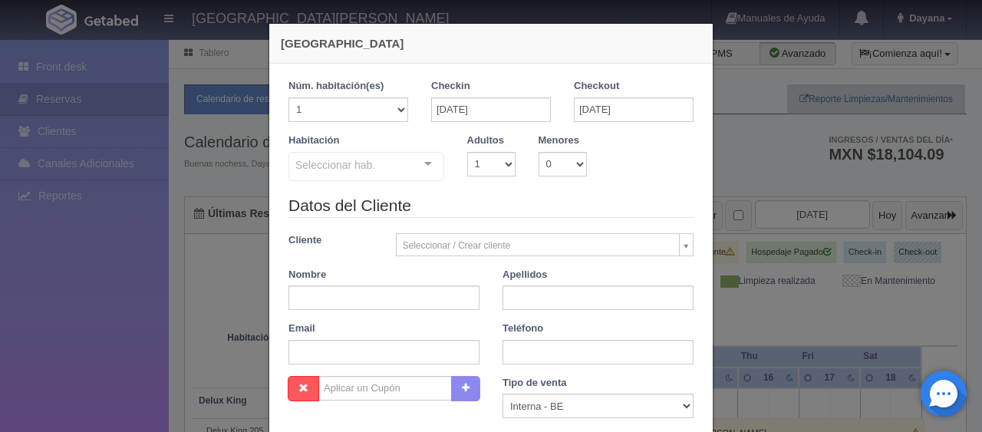
click at [497, 188] on div "Habitación Seleccionar hab. SUITE SUITE - Sin asignar Habitación Personas con M…" at bounding box center [491, 163] width 428 height 61
click at [467, 140] on label "Adultos" at bounding box center [485, 140] width 37 height 15
click at [469, 152] on select "1 2 3 4 5 6 7 8 9 10" at bounding box center [491, 164] width 48 height 25
click at [467, 152] on select "1 2 3 4 5 6 7 8 9 10" at bounding box center [491, 164] width 48 height 25
click at [472, 201] on legend "Datos del Cliente" at bounding box center [490, 206] width 405 height 24
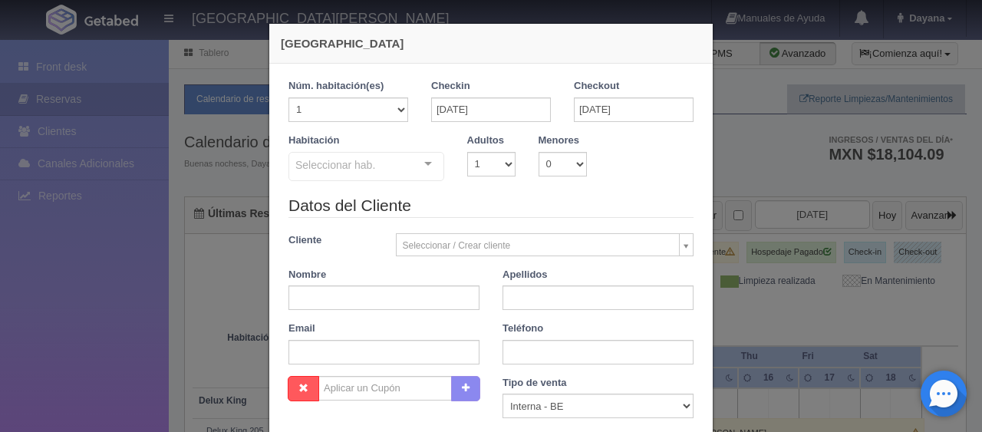
click at [427, 169] on div at bounding box center [428, 164] width 31 height 23
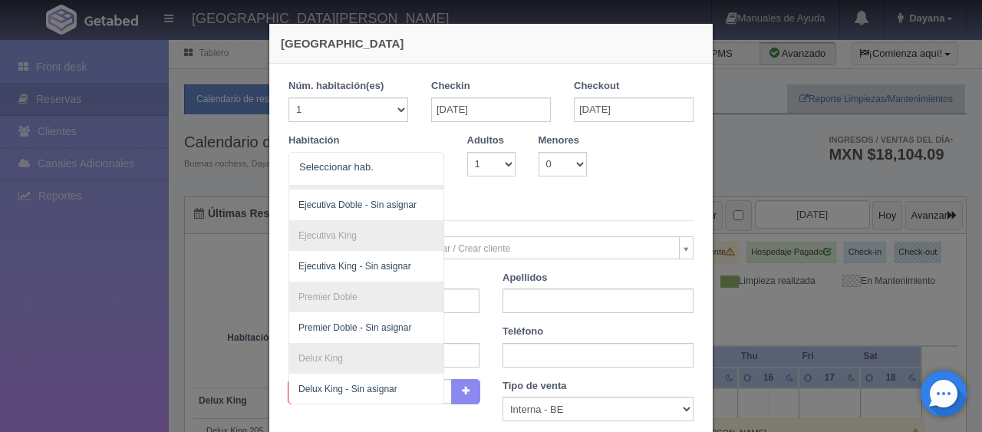
click at [505, 216] on legend "Datos del Cliente" at bounding box center [490, 209] width 405 height 24
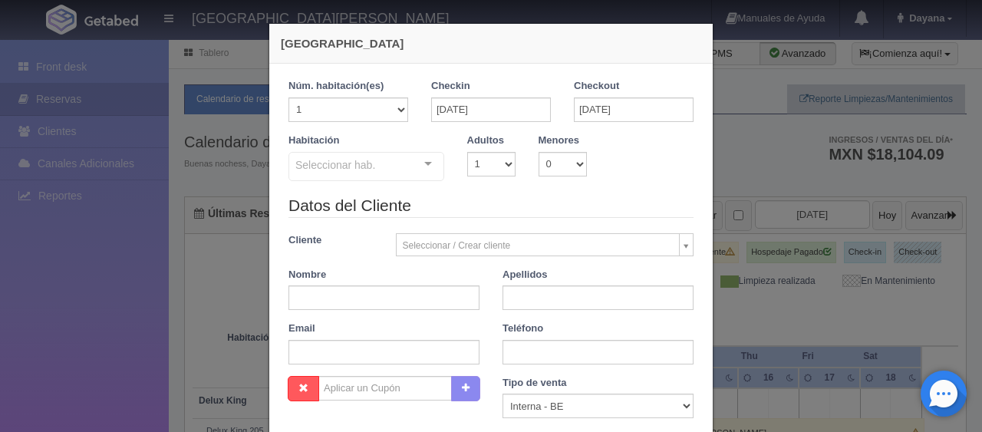
click at [487, 213] on legend "Datos del Cliente" at bounding box center [490, 206] width 405 height 24
click at [476, 161] on select "1 2 3 4 5 6 7 8 9 10" at bounding box center [491, 164] width 48 height 25
click at [467, 152] on select "1 2 3 4 5 6 7 8 9 10" at bounding box center [491, 164] width 48 height 25
click at [533, 196] on legend "Datos del Cliente" at bounding box center [490, 206] width 405 height 24
click at [393, 161] on div "Seleccionar hab." at bounding box center [366, 166] width 156 height 29
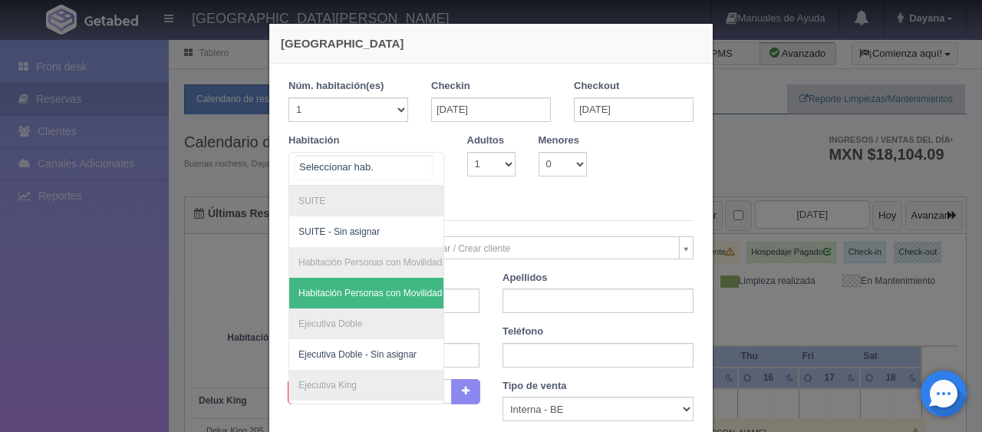
scroll to position [163, 0]
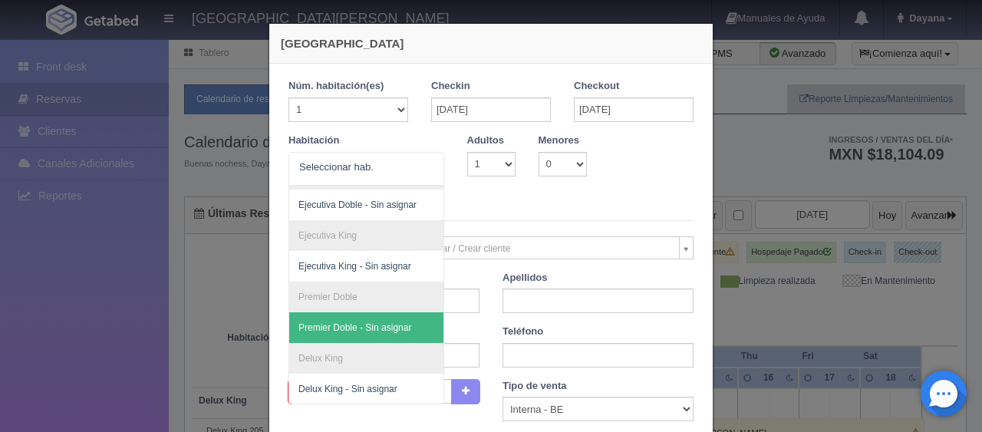
click at [503, 203] on legend "Datos del Cliente" at bounding box center [490, 209] width 405 height 24
click at [403, 169] on div at bounding box center [366, 169] width 156 height 34
click at [507, 197] on legend "Datos del Cliente" at bounding box center [490, 209] width 405 height 24
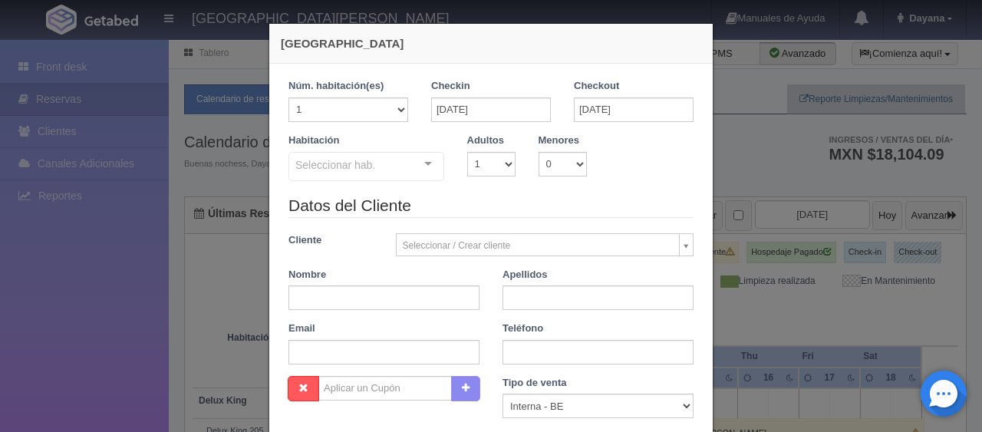
click at [496, 202] on legend "Datos del Cliente" at bounding box center [490, 206] width 405 height 24
click at [393, 169] on div "Seleccionar hab." at bounding box center [366, 166] width 156 height 29
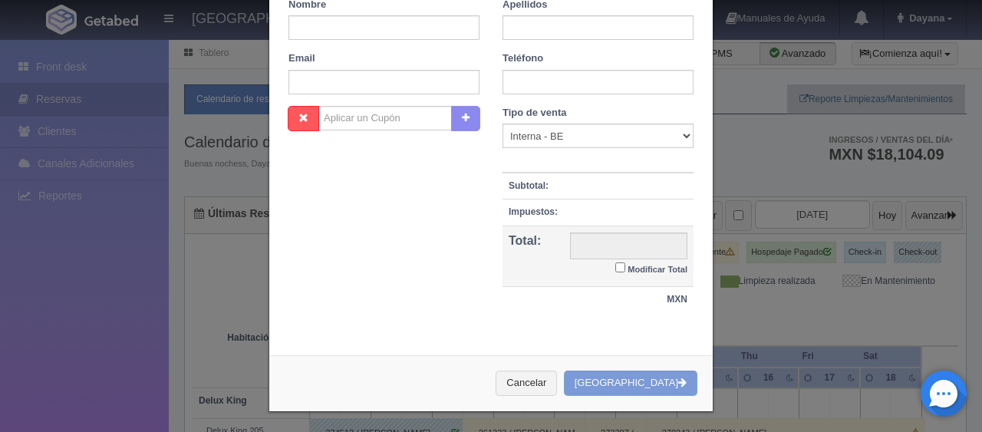
scroll to position [0, 0]
